Goal: Obtain resource: Download file/media

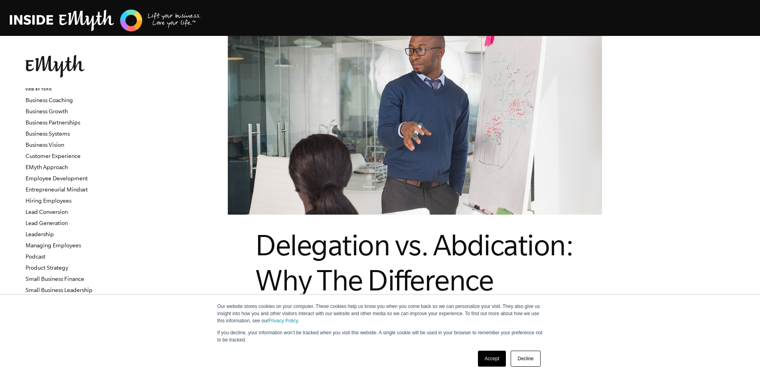
click at [493, 355] on link "Accept" at bounding box center [492, 359] width 28 height 16
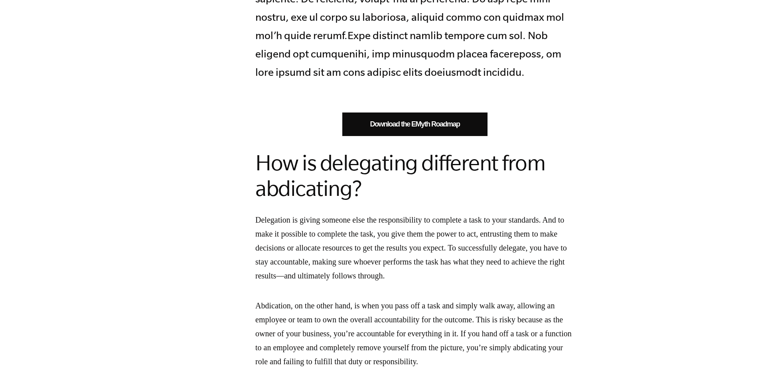
scroll to position [598, 0]
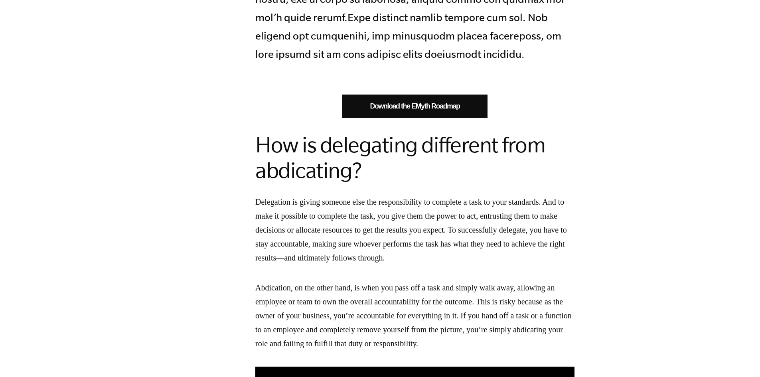
click at [453, 108] on link "Download the EMyth Roadmap" at bounding box center [414, 107] width 145 height 24
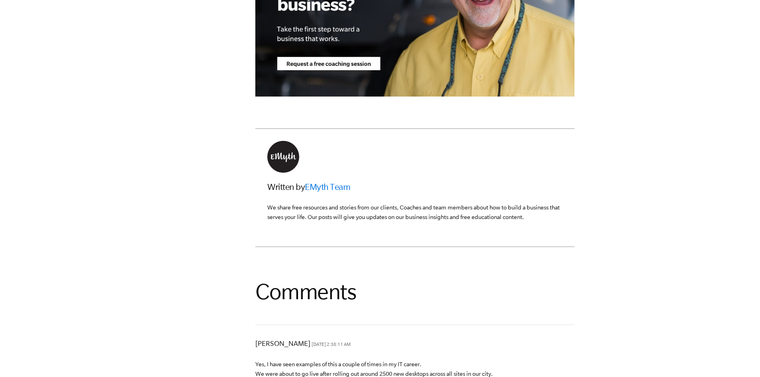
scroll to position [2234, 0]
